Goal: Task Accomplishment & Management: Manage account settings

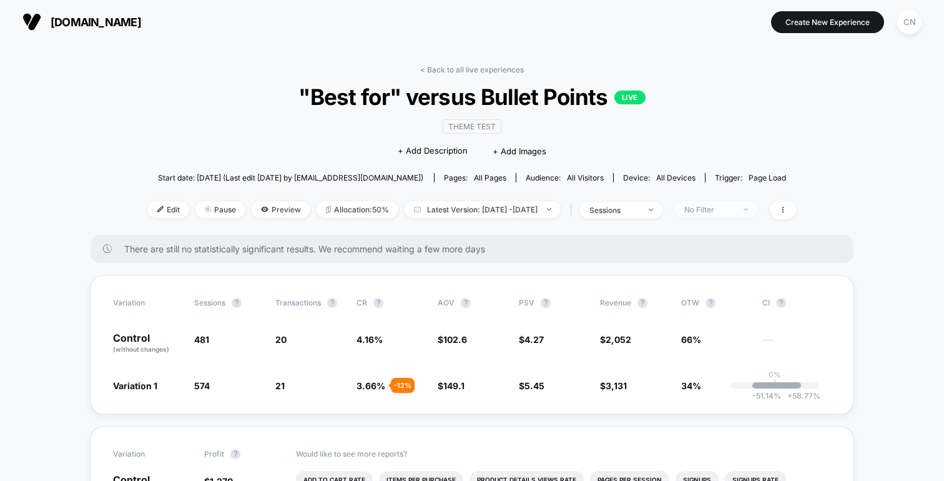
click at [714, 206] on div "No Filter" at bounding box center [709, 209] width 50 height 9
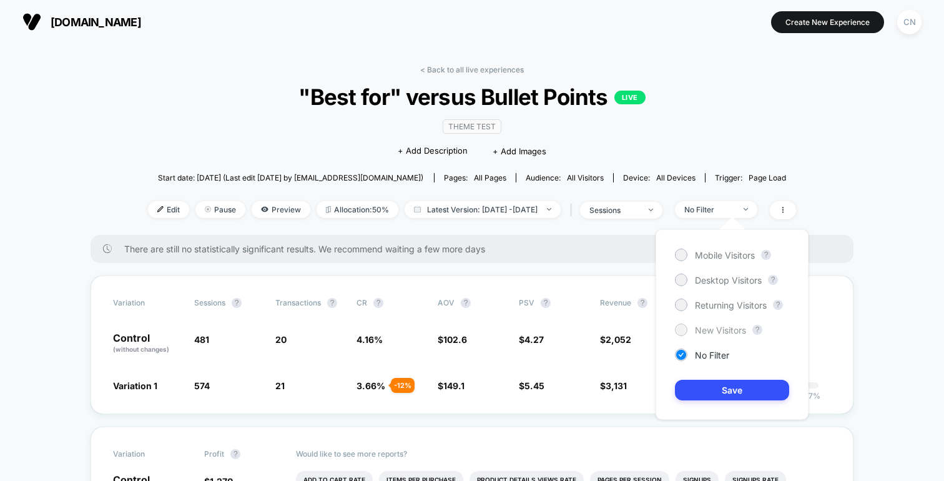
click at [696, 325] on span "New Visitors" at bounding box center [720, 330] width 51 height 11
click at [704, 398] on button "Save" at bounding box center [732, 390] width 114 height 21
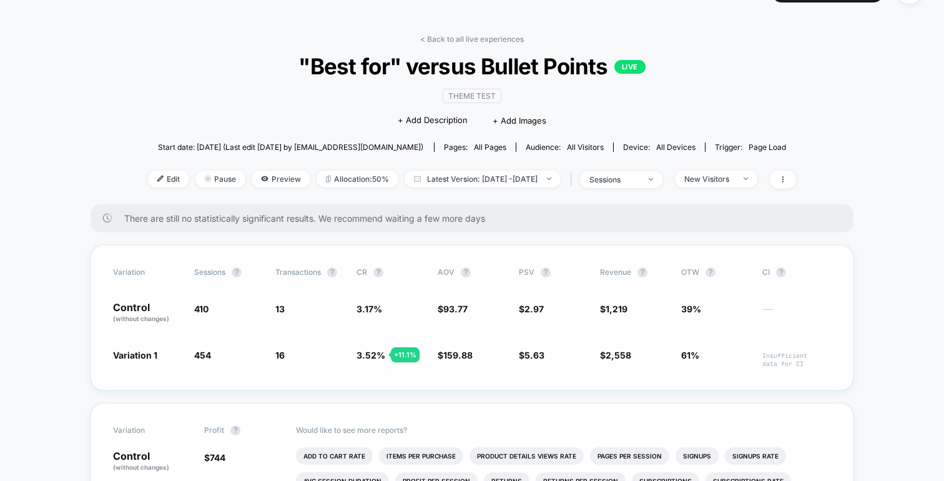
scroll to position [34, 0]
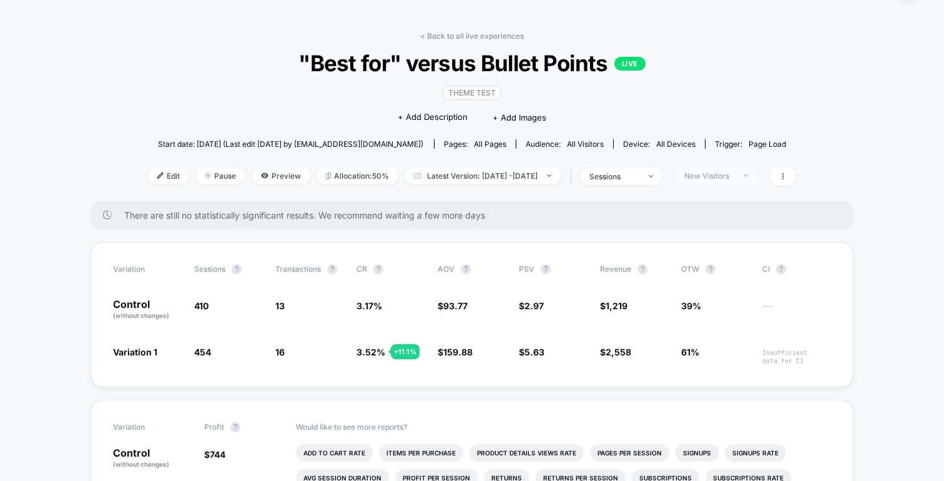
click at [734, 179] on div "New Visitors" at bounding box center [709, 175] width 50 height 9
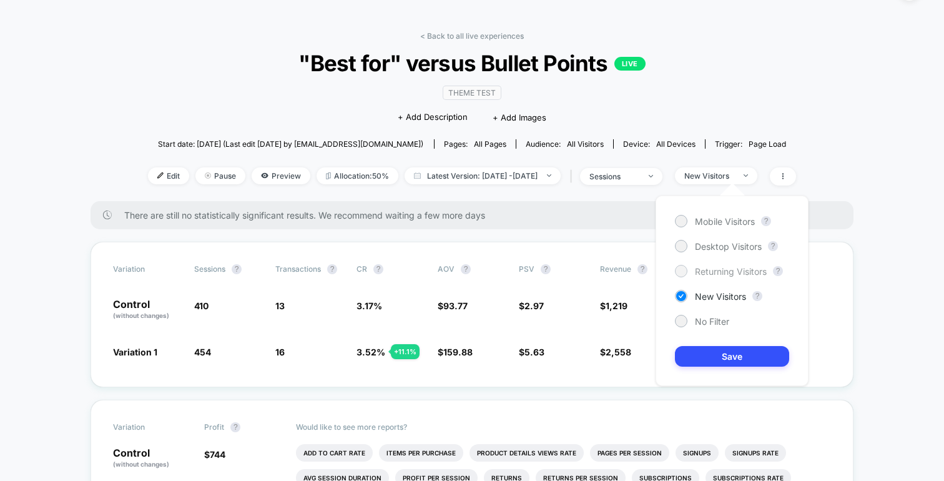
click at [714, 272] on span "Returning Visitors" at bounding box center [731, 271] width 72 height 11
click at [709, 353] on button "Save" at bounding box center [732, 356] width 114 height 21
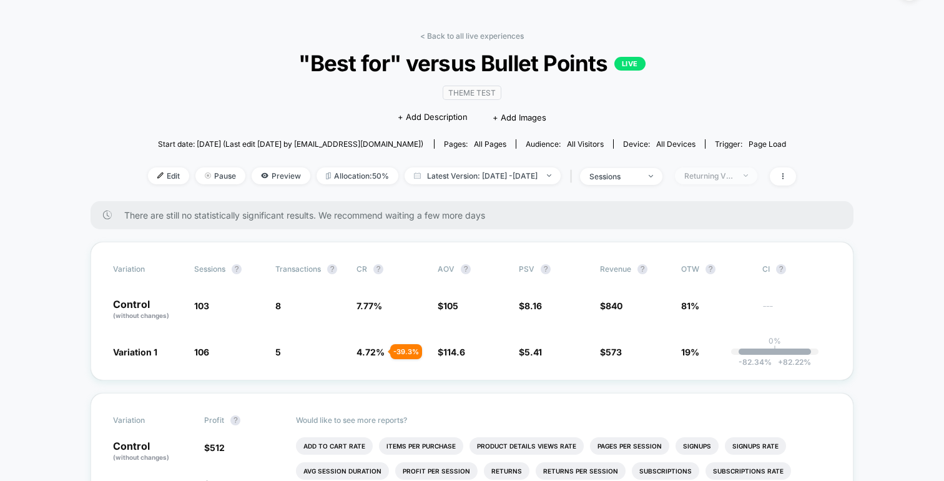
click at [757, 177] on span "Returning Visitors" at bounding box center [716, 175] width 82 height 17
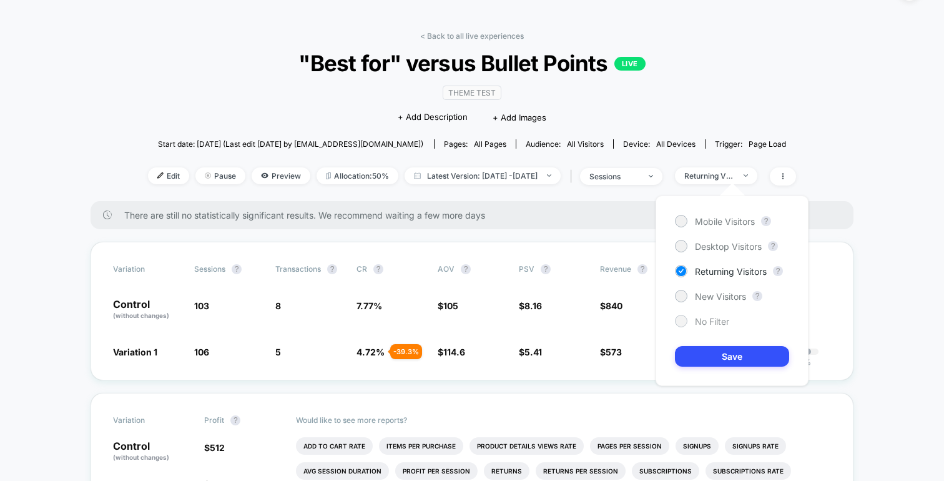
click at [707, 322] on span "No Filter" at bounding box center [712, 321] width 34 height 11
click at [710, 353] on button "Save" at bounding box center [732, 356] width 114 height 21
